Goal: Information Seeking & Learning: Find specific page/section

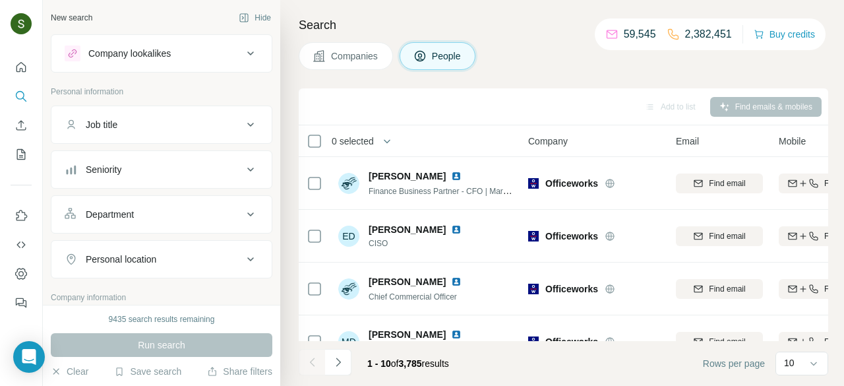
click at [358, 59] on span "Companies" at bounding box center [355, 55] width 48 height 13
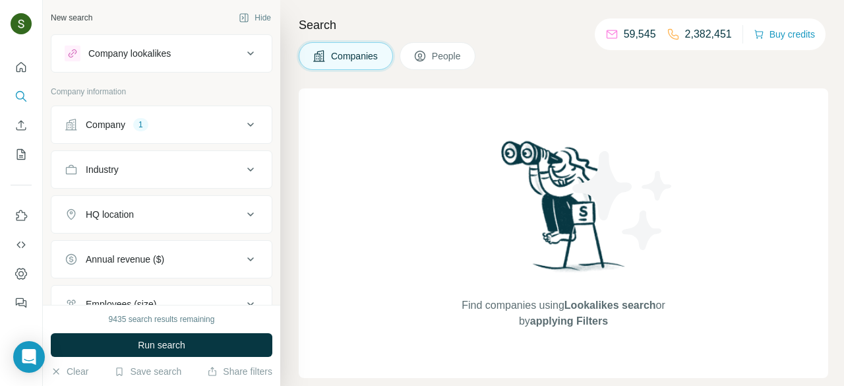
click at [151, 131] on button "Company 1" at bounding box center [161, 125] width 220 height 32
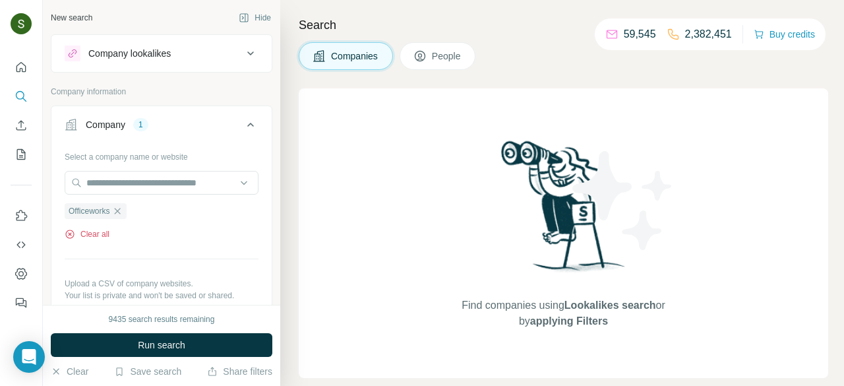
click at [99, 234] on button "Clear all" at bounding box center [87, 234] width 45 height 12
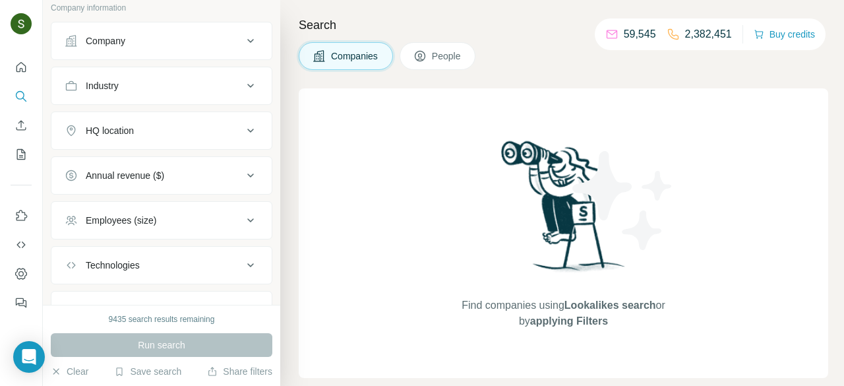
scroll to position [86, 0]
click at [192, 55] on div "Company" at bounding box center [162, 39] width 222 height 38
click at [177, 42] on div "Company" at bounding box center [154, 38] width 178 height 13
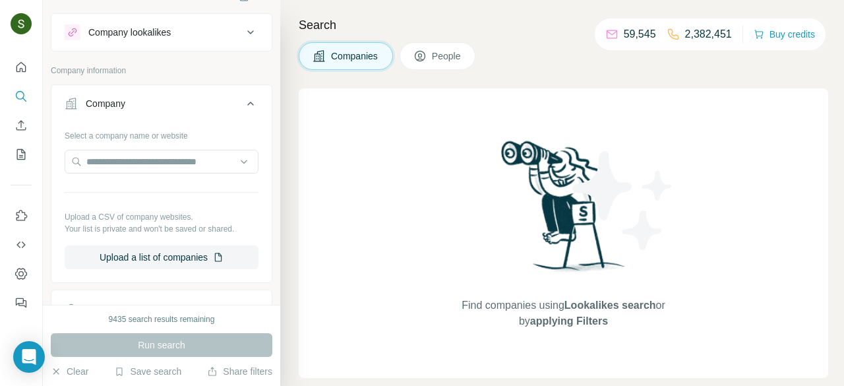
scroll to position [20, 0]
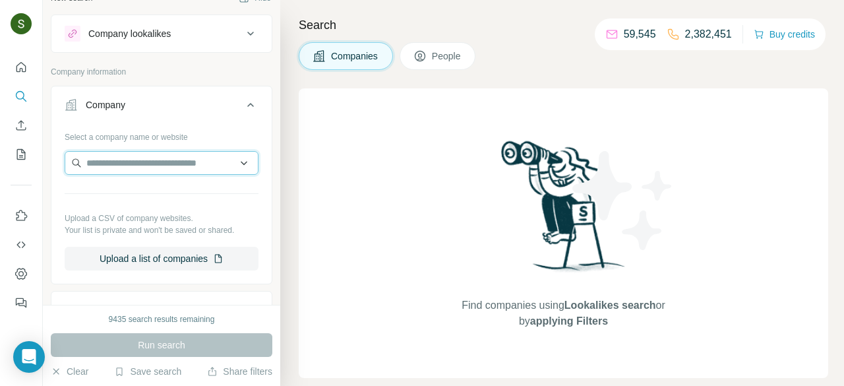
click at [147, 160] on input "text" at bounding box center [162, 163] width 194 height 24
paste input "**********"
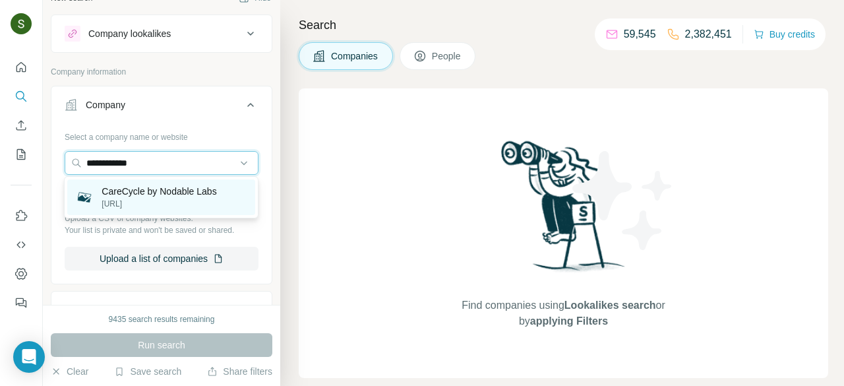
type input "**********"
click at [183, 195] on p "CareCycle by Nodable Labs" at bounding box center [159, 191] width 115 height 13
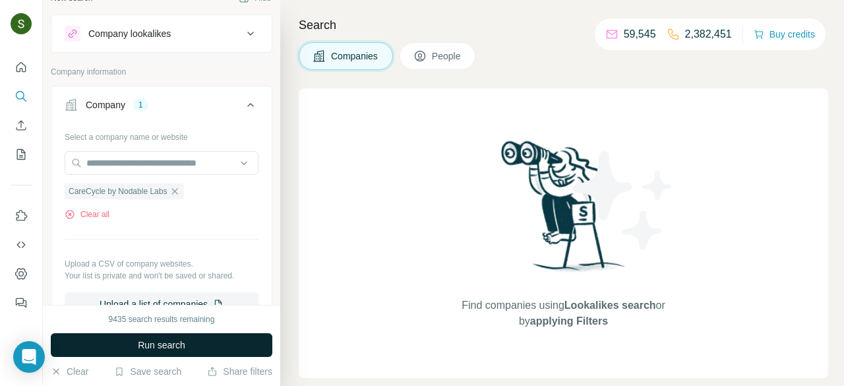
click at [198, 352] on button "Run search" at bounding box center [162, 345] width 222 height 24
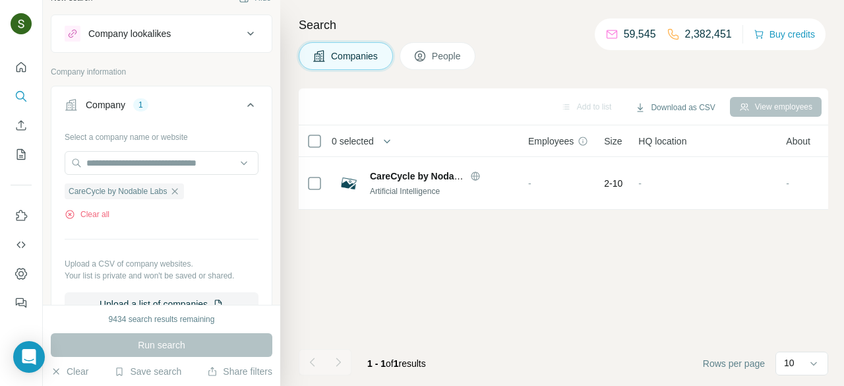
click at [437, 58] on span "People" at bounding box center [447, 55] width 30 height 13
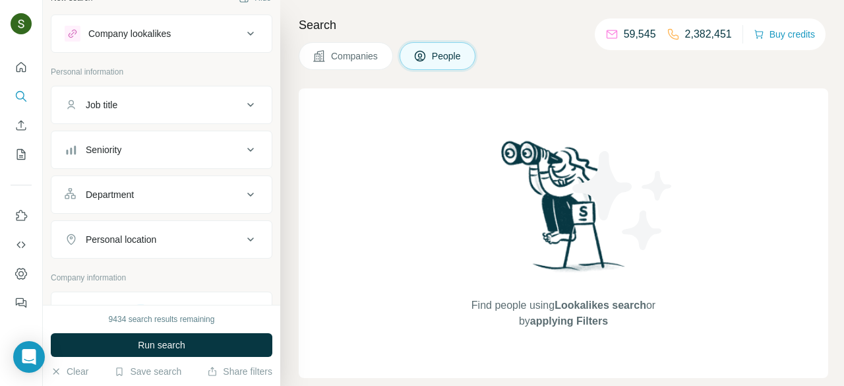
click at [383, 63] on button "Companies" at bounding box center [346, 56] width 94 height 28
